Goal: Obtain resource: Download file/media

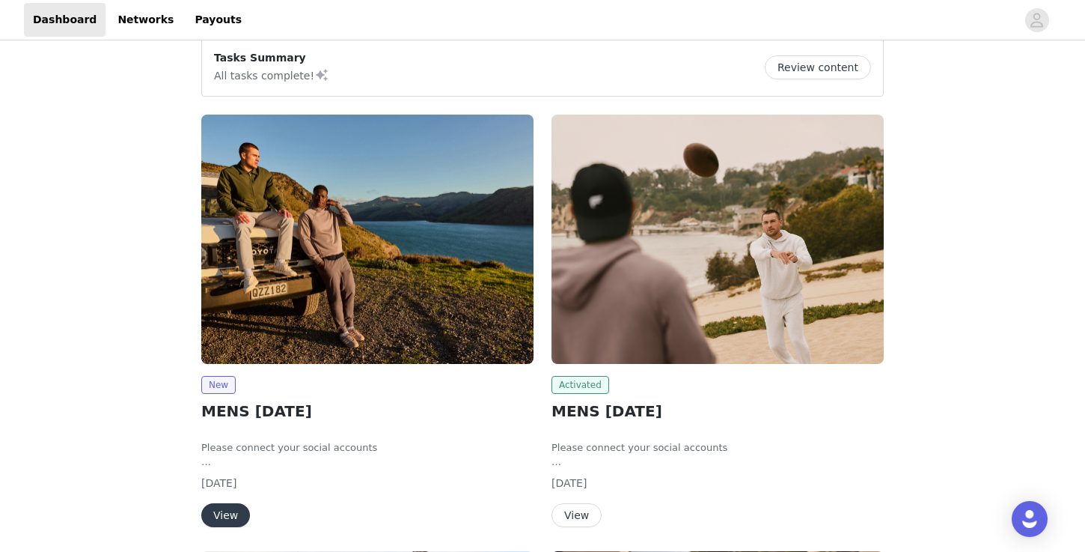
scroll to position [214, 0]
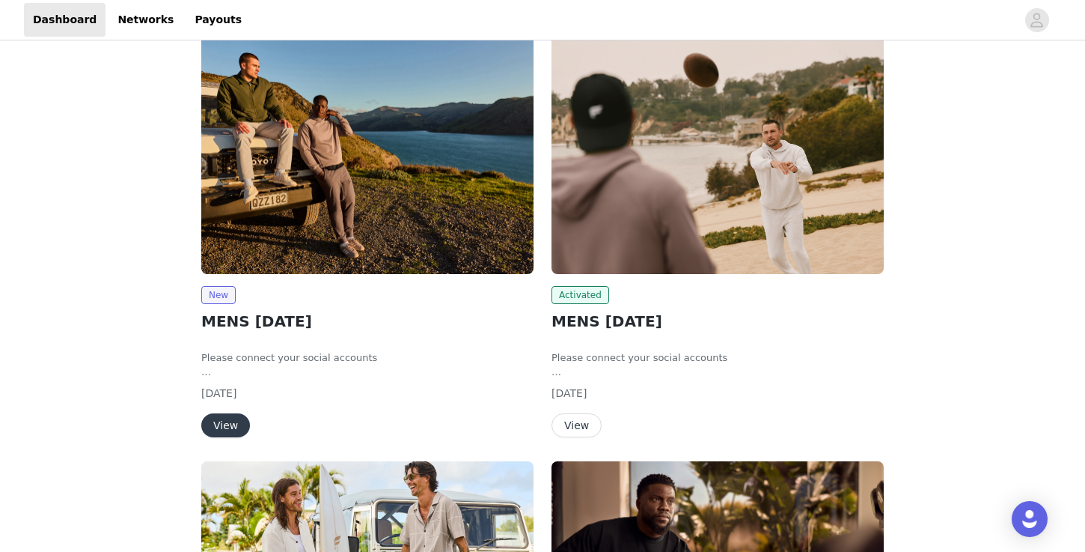
click at [623, 189] on img at bounding box center [718, 149] width 332 height 249
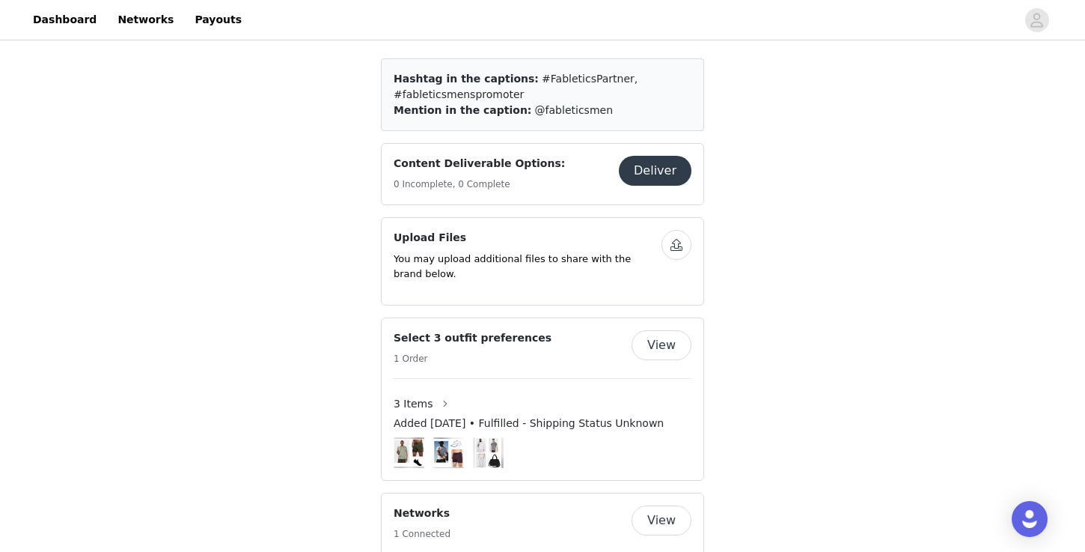
scroll to position [403, 0]
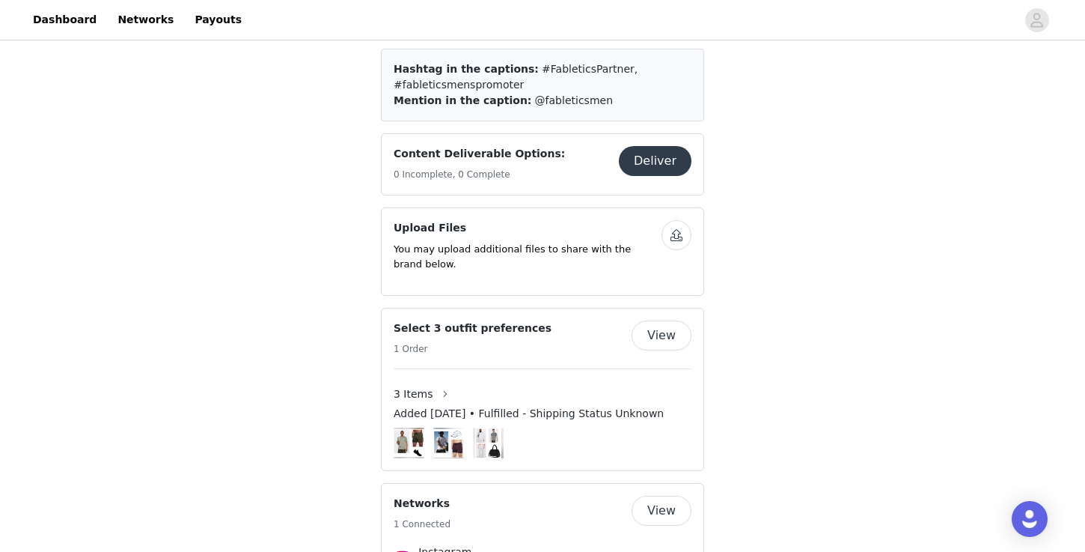
click at [659, 341] on button "View" at bounding box center [662, 335] width 60 height 30
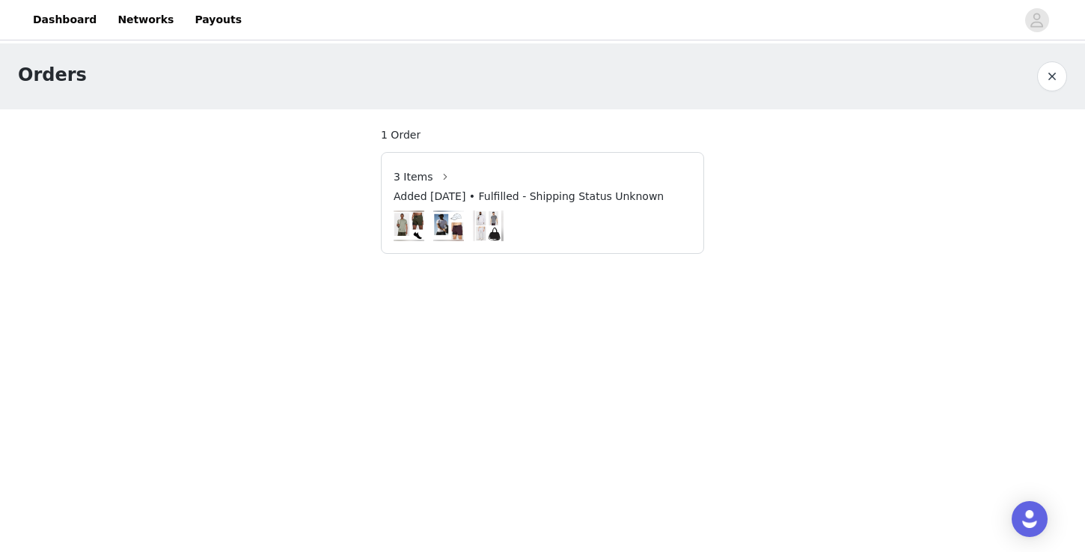
click at [410, 225] on img at bounding box center [409, 226] width 31 height 28
click at [1051, 79] on button "button" at bounding box center [1052, 76] width 30 height 30
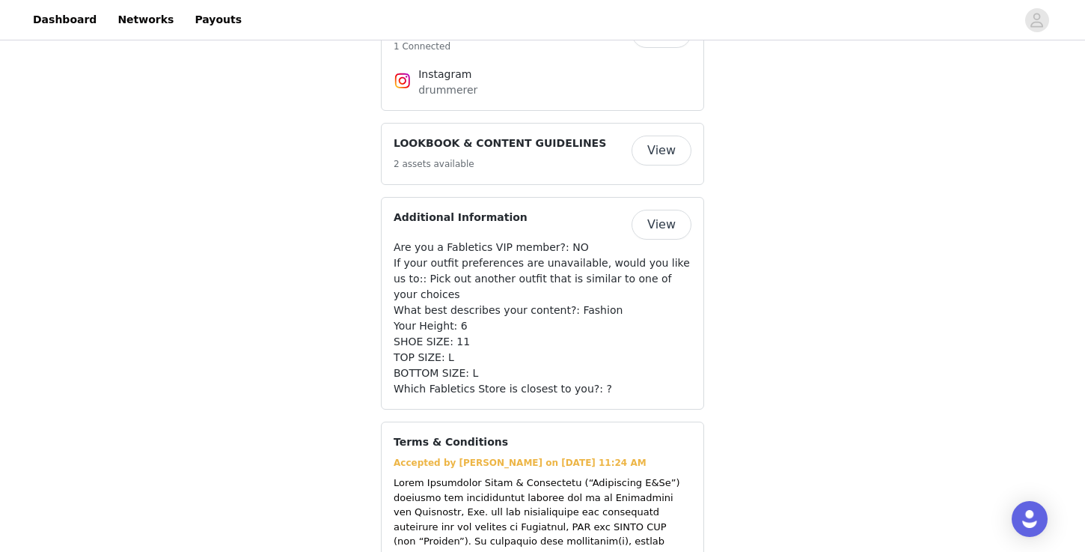
scroll to position [883, 0]
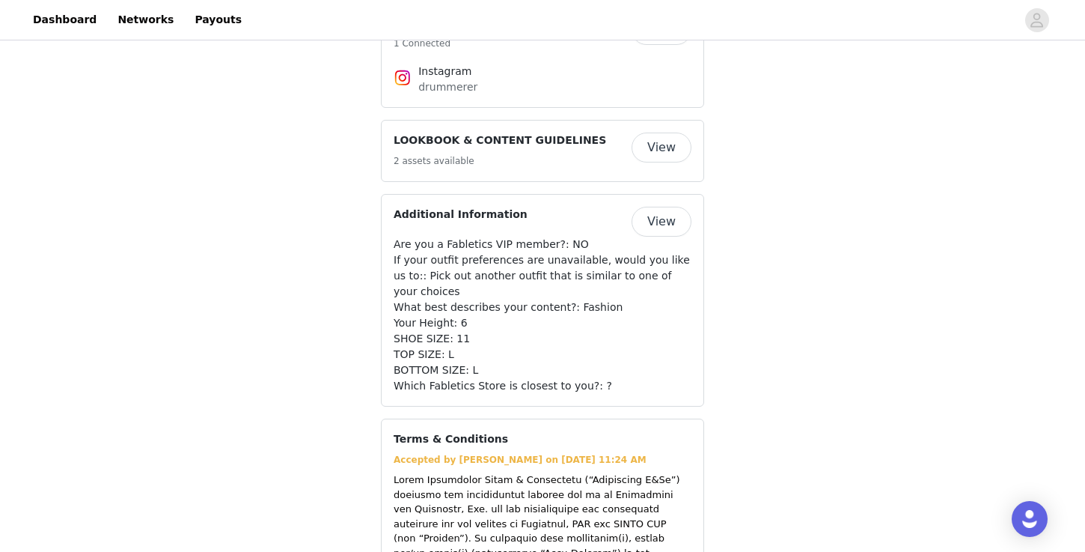
click at [655, 147] on button "View" at bounding box center [662, 147] width 60 height 30
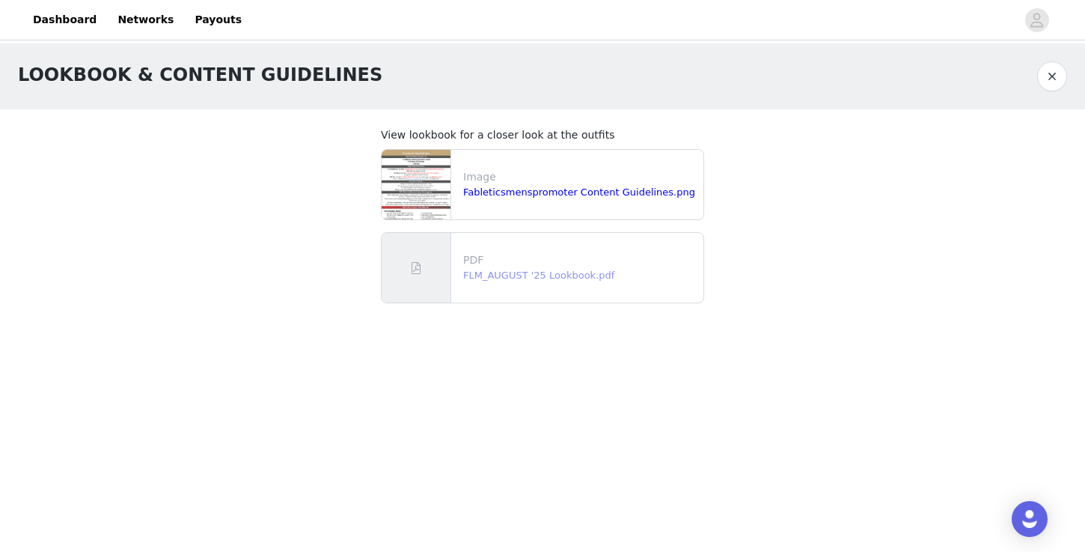
click at [504, 275] on link "FLM_AUGUST '25 Lookbook.pdf" at bounding box center [538, 274] width 151 height 11
